Goal: Task Accomplishment & Management: Manage account settings

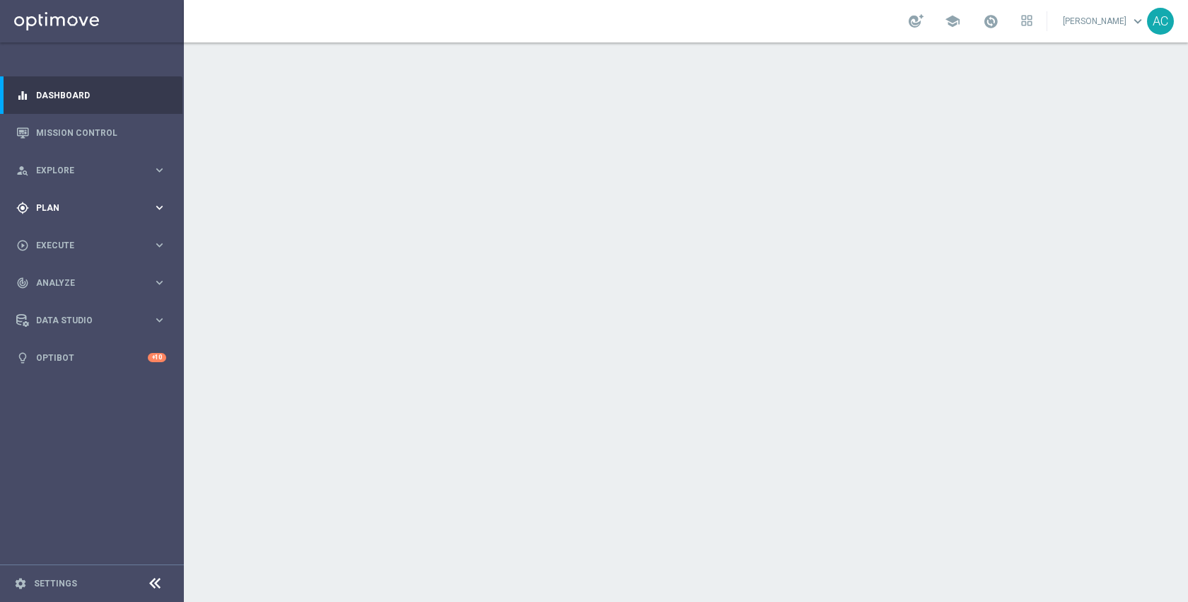
click at [71, 204] on span "Plan" at bounding box center [94, 208] width 117 height 8
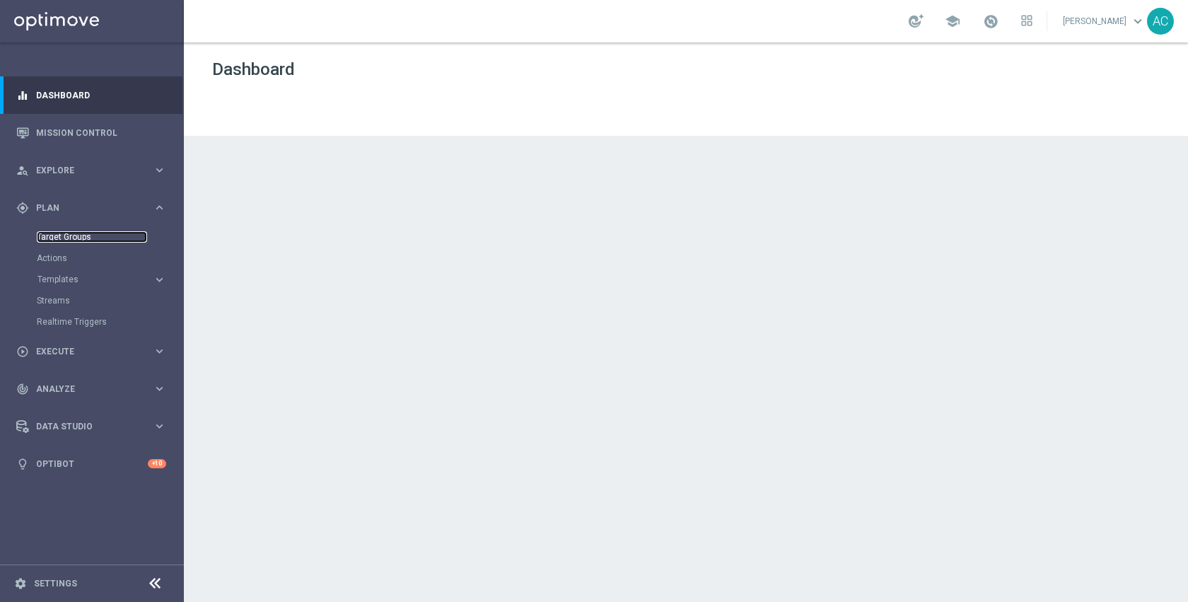
click at [69, 238] on link "Target Groups" at bounding box center [92, 236] width 110 height 11
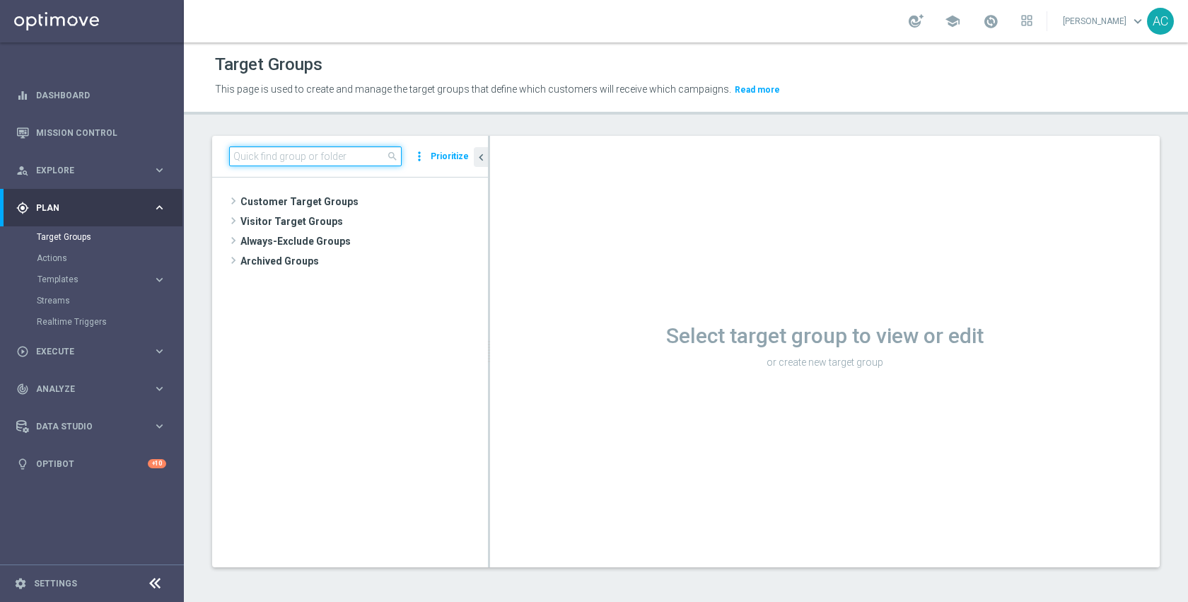
click at [351, 163] on input at bounding box center [315, 156] width 173 height 20
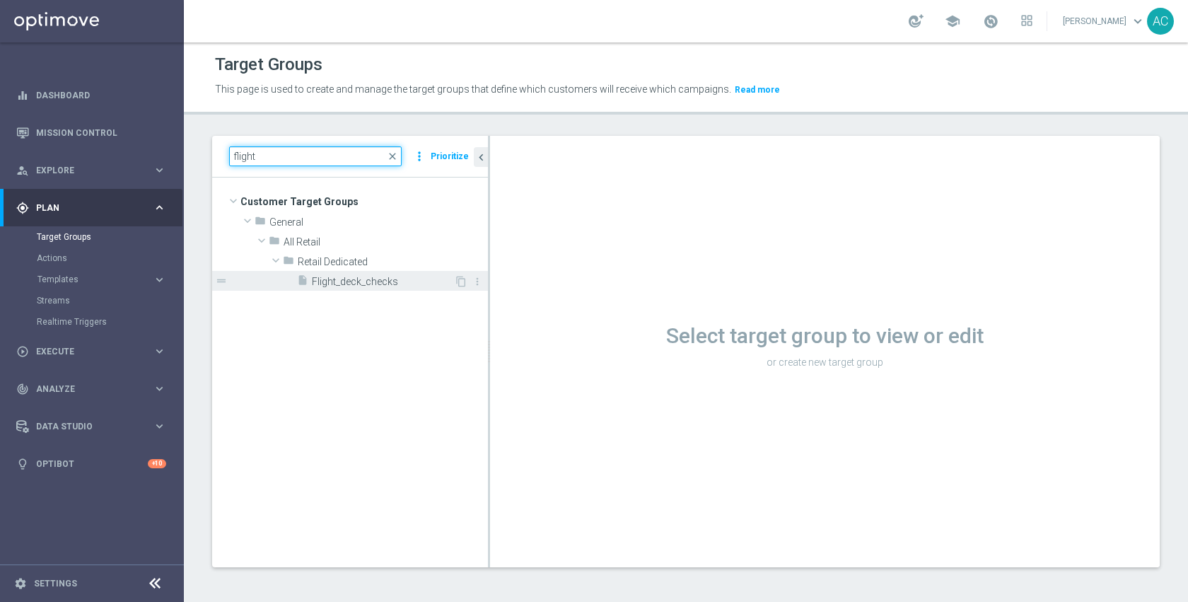
type input "flight"
click at [363, 276] on span "Flight_deck_checks" at bounding box center [383, 282] width 142 height 12
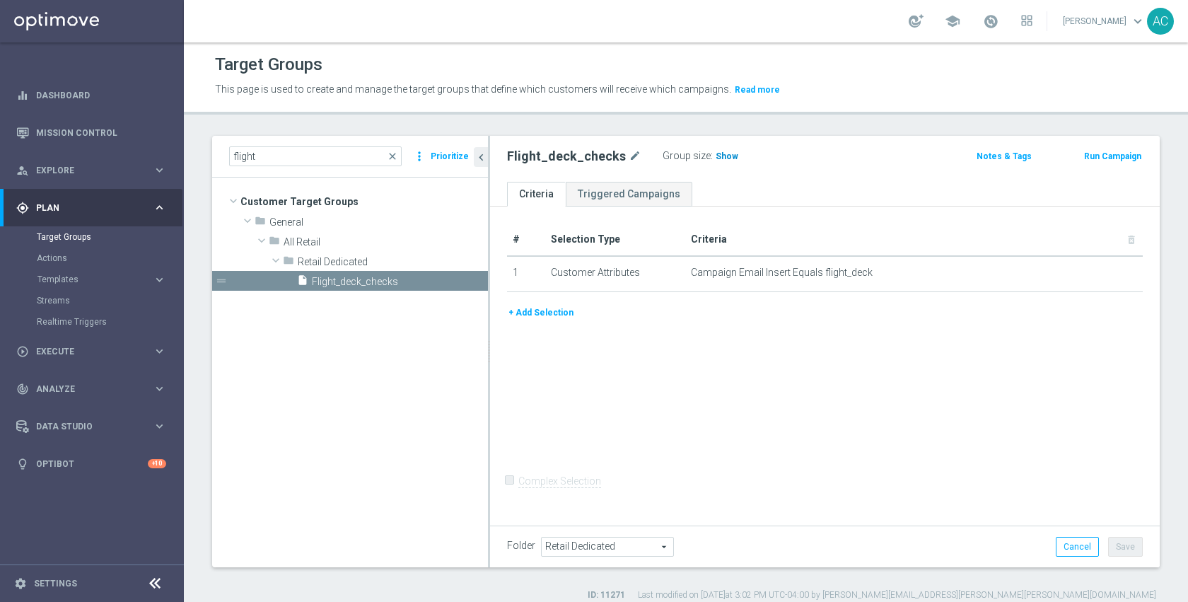
click at [719, 162] on h3 "Show" at bounding box center [726, 156] width 25 height 16
click at [669, 344] on div "# Selection Type Criteria delete_forever 1 Customer Attributes Campaign Email I…" at bounding box center [825, 363] width 670 height 315
